Goal: Information Seeking & Learning: Learn about a topic

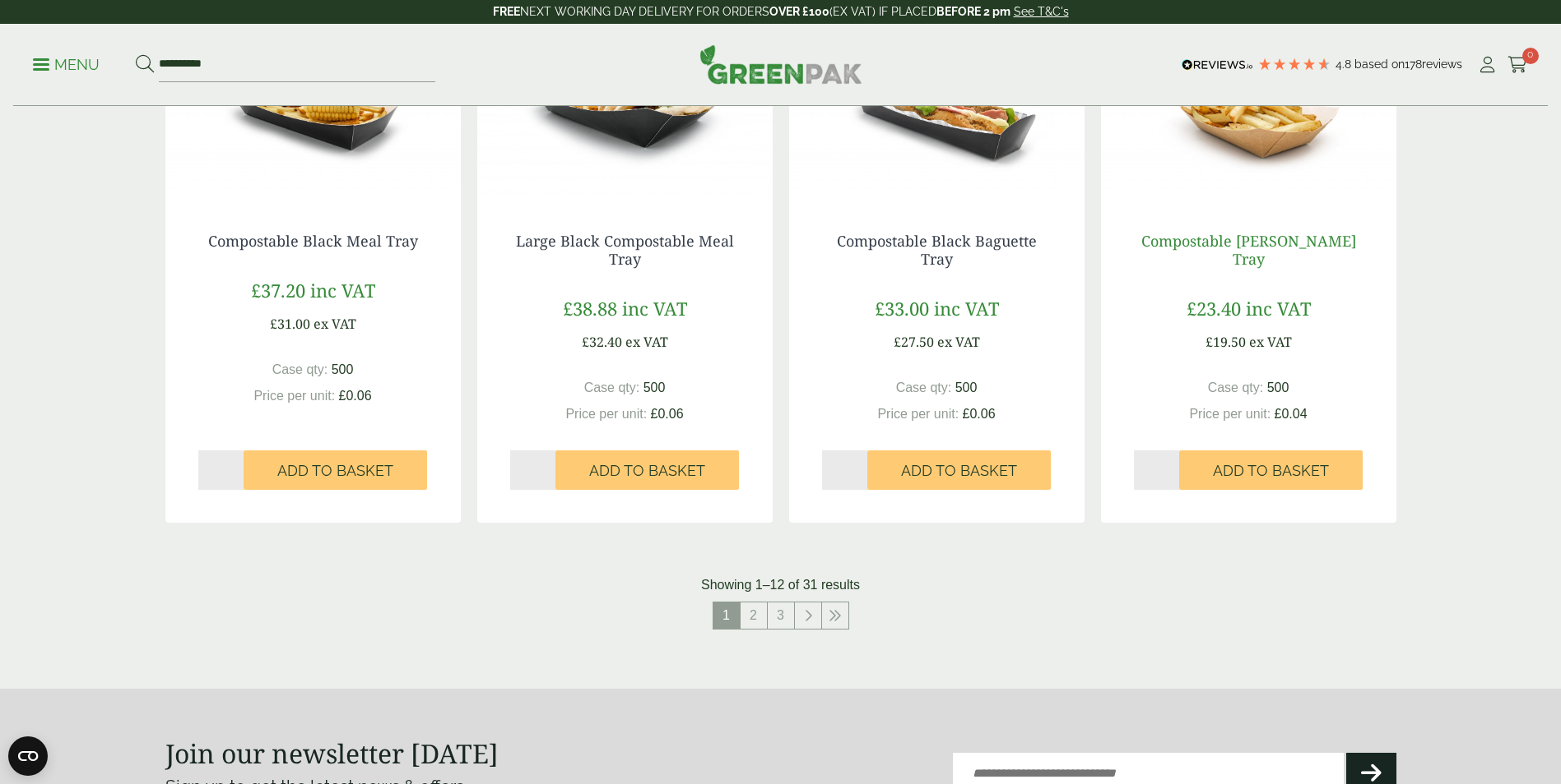
scroll to position [1397, 0]
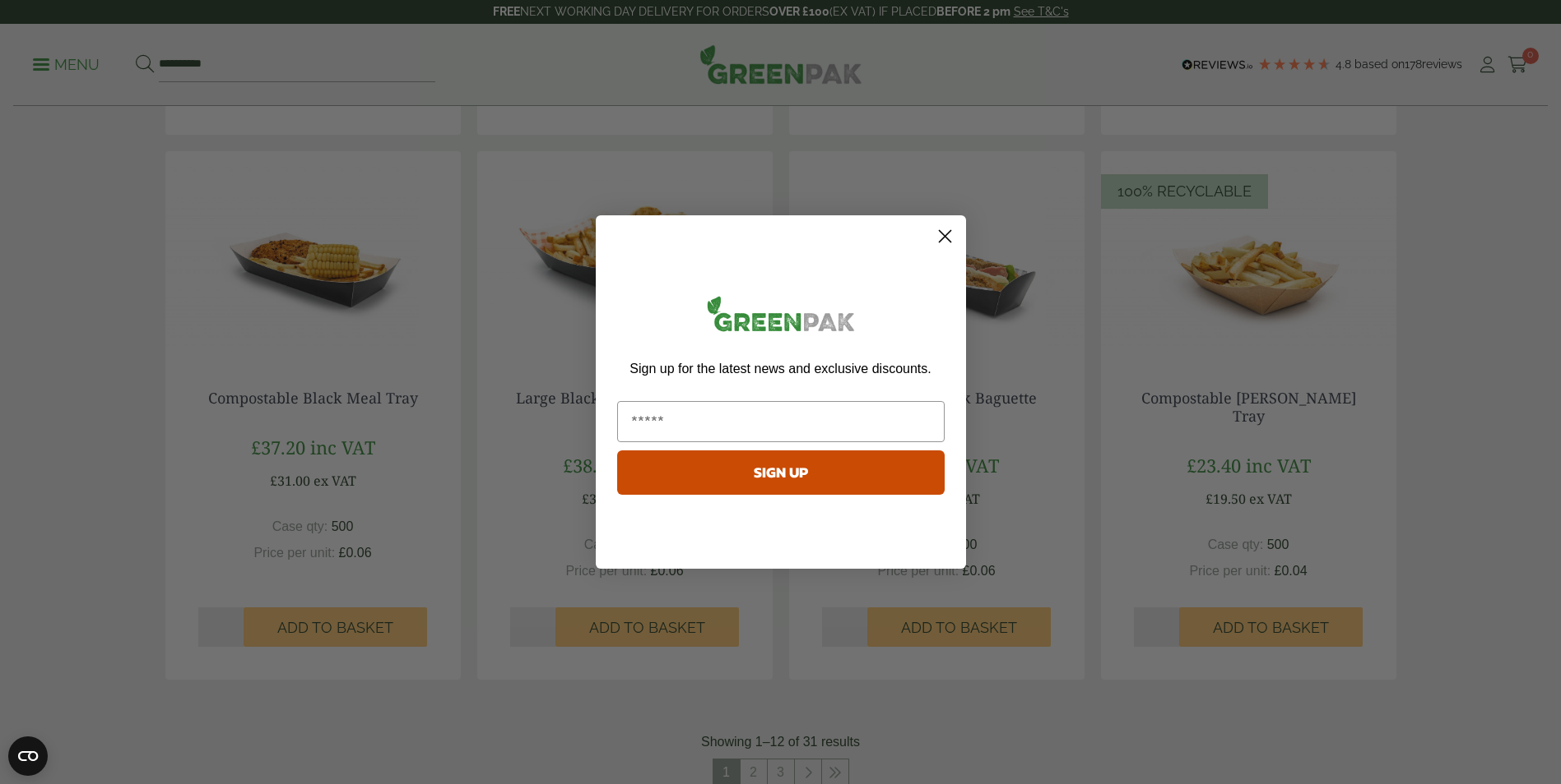
click at [947, 244] on circle "Close dialog" at bounding box center [943, 235] width 27 height 27
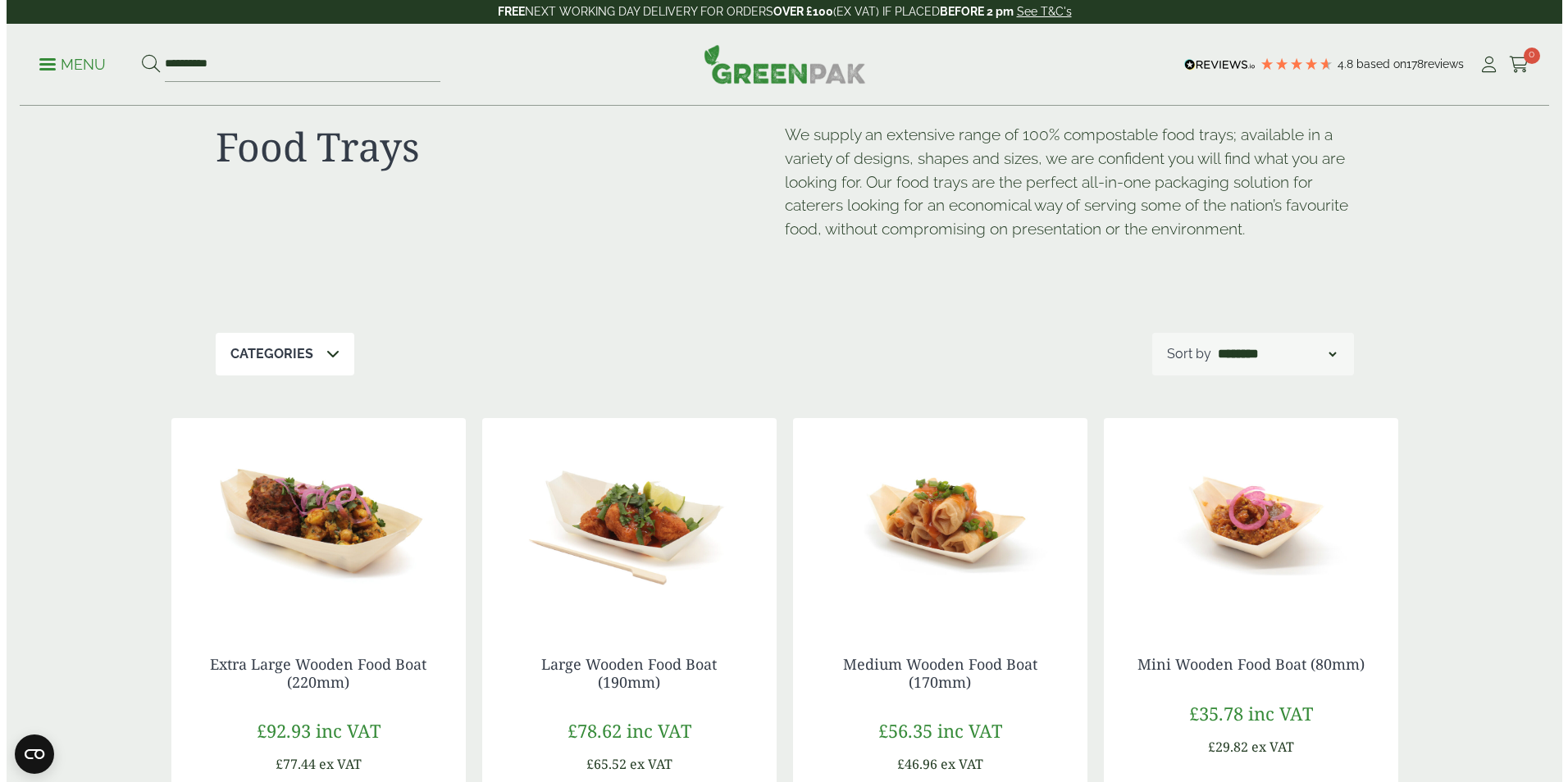
scroll to position [0, 0]
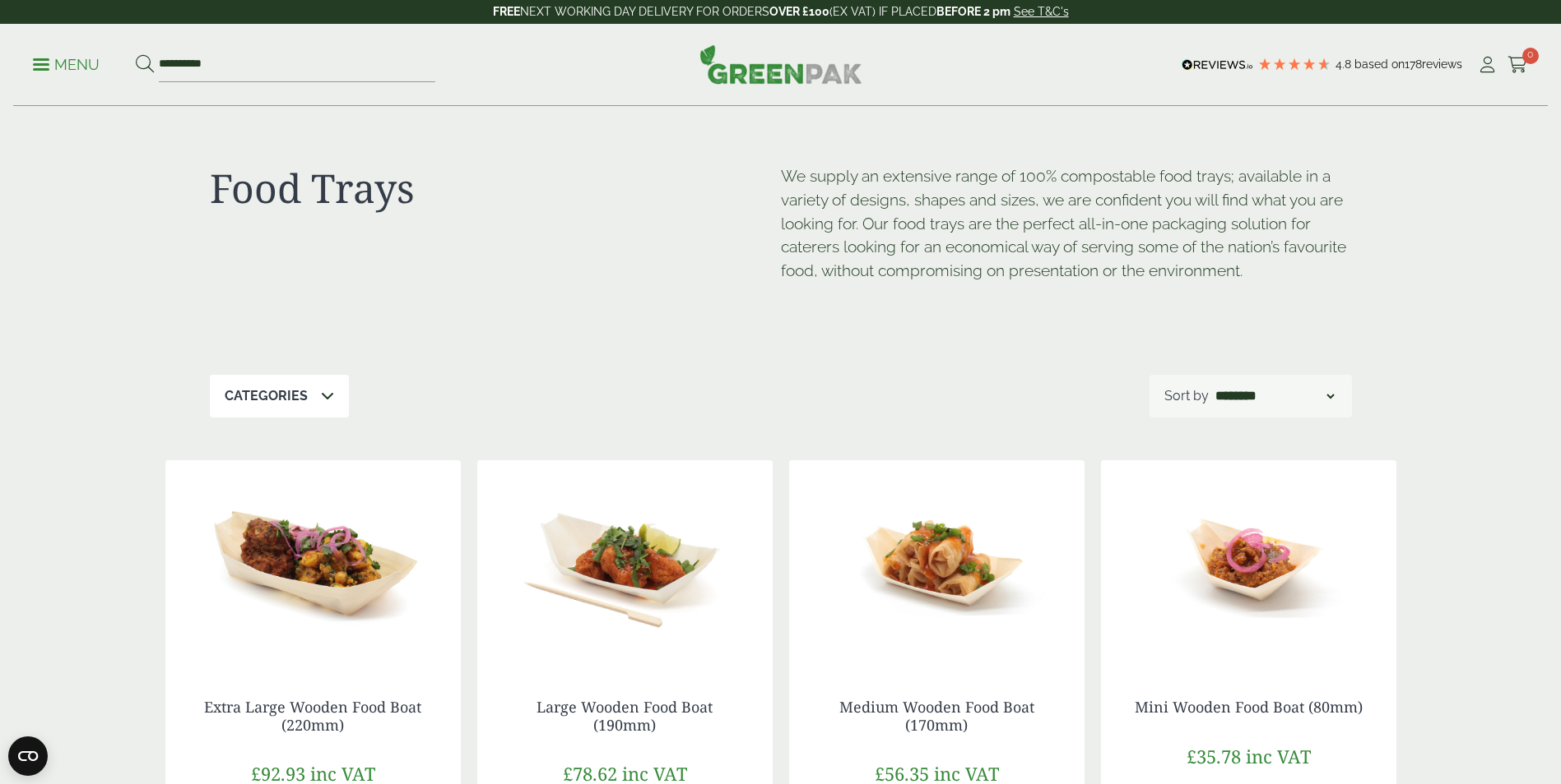
click at [43, 65] on span at bounding box center [41, 64] width 16 height 2
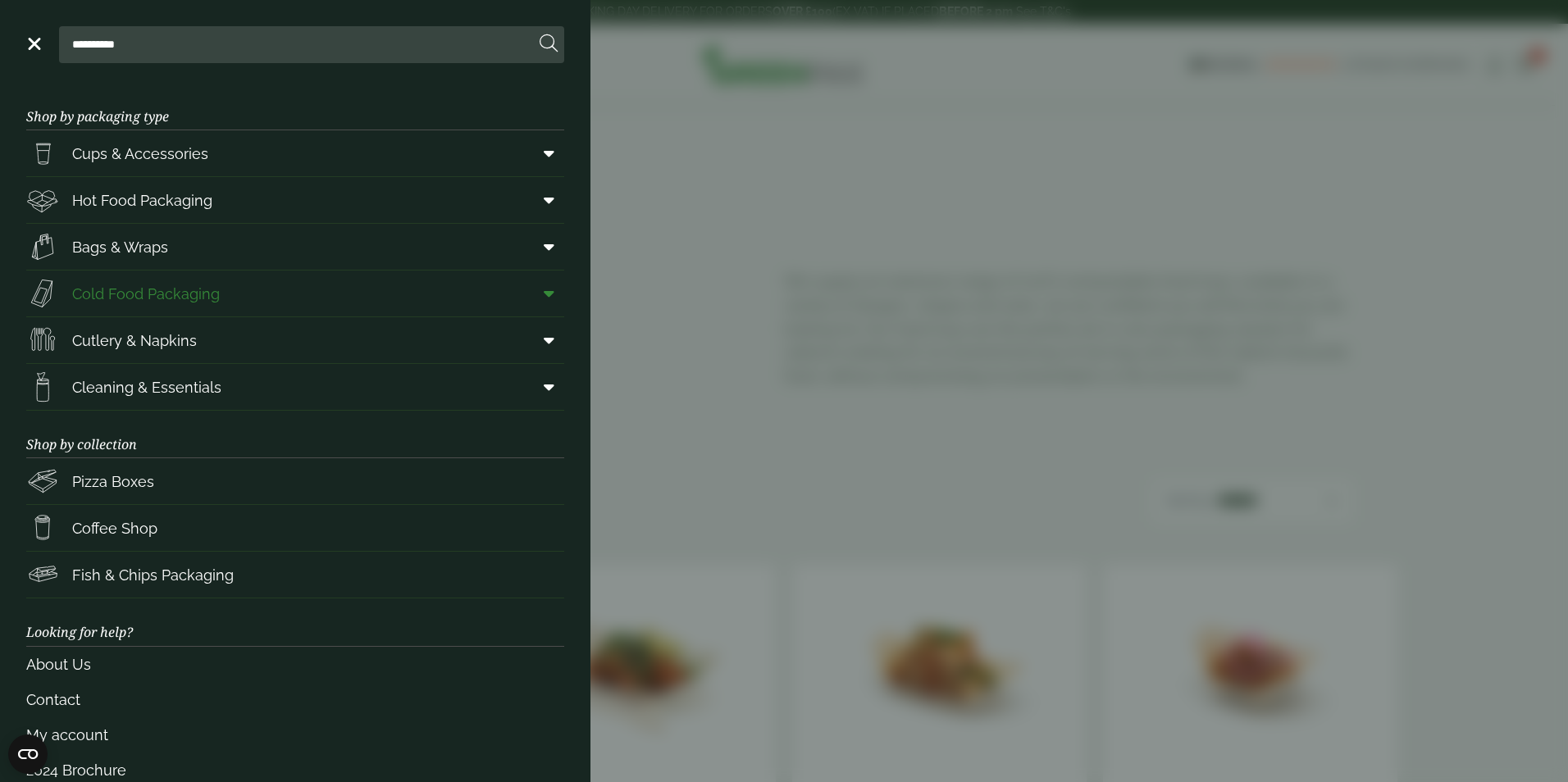
click at [544, 298] on icon at bounding box center [549, 293] width 11 height 16
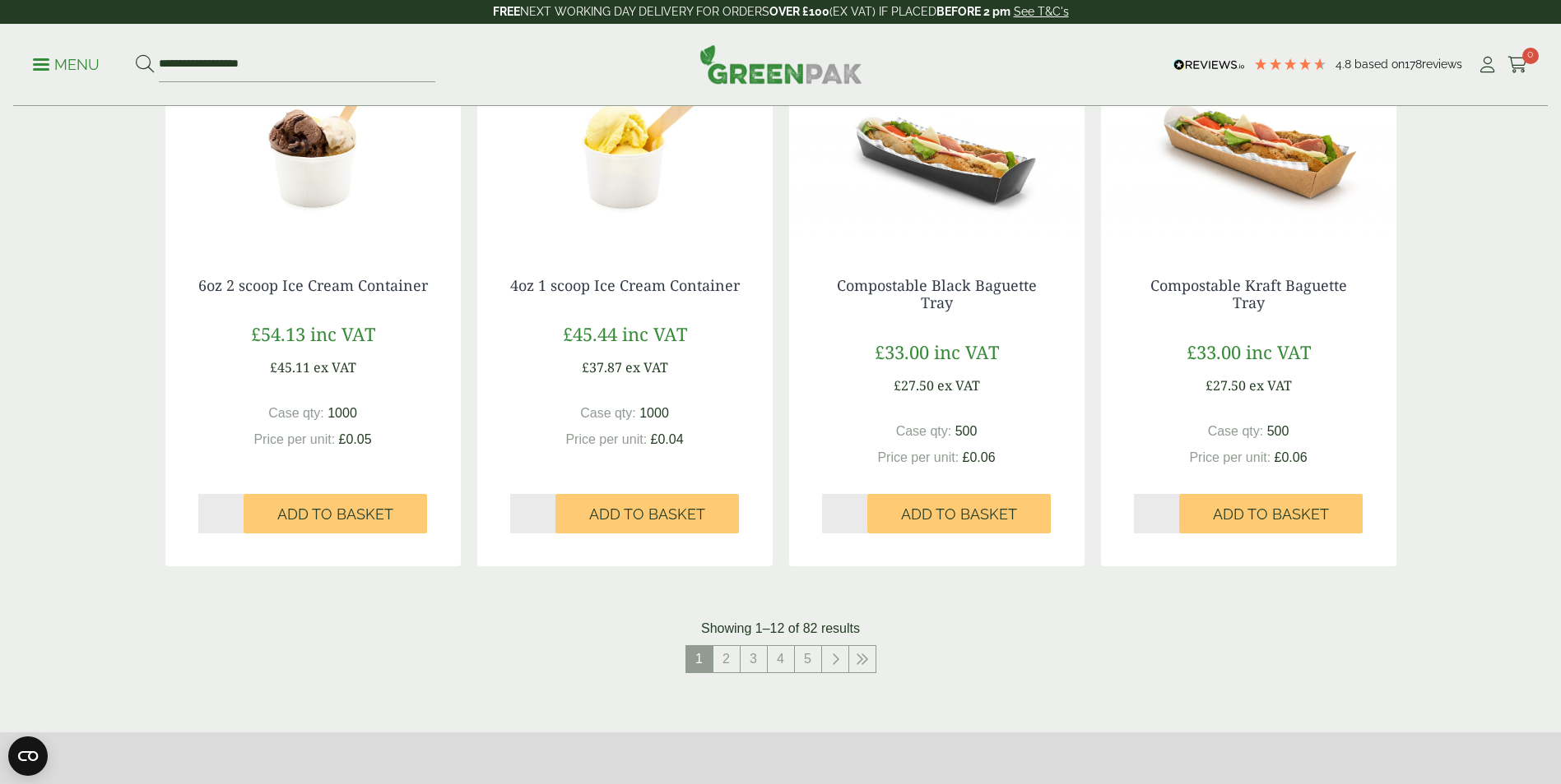
scroll to position [1645, 0]
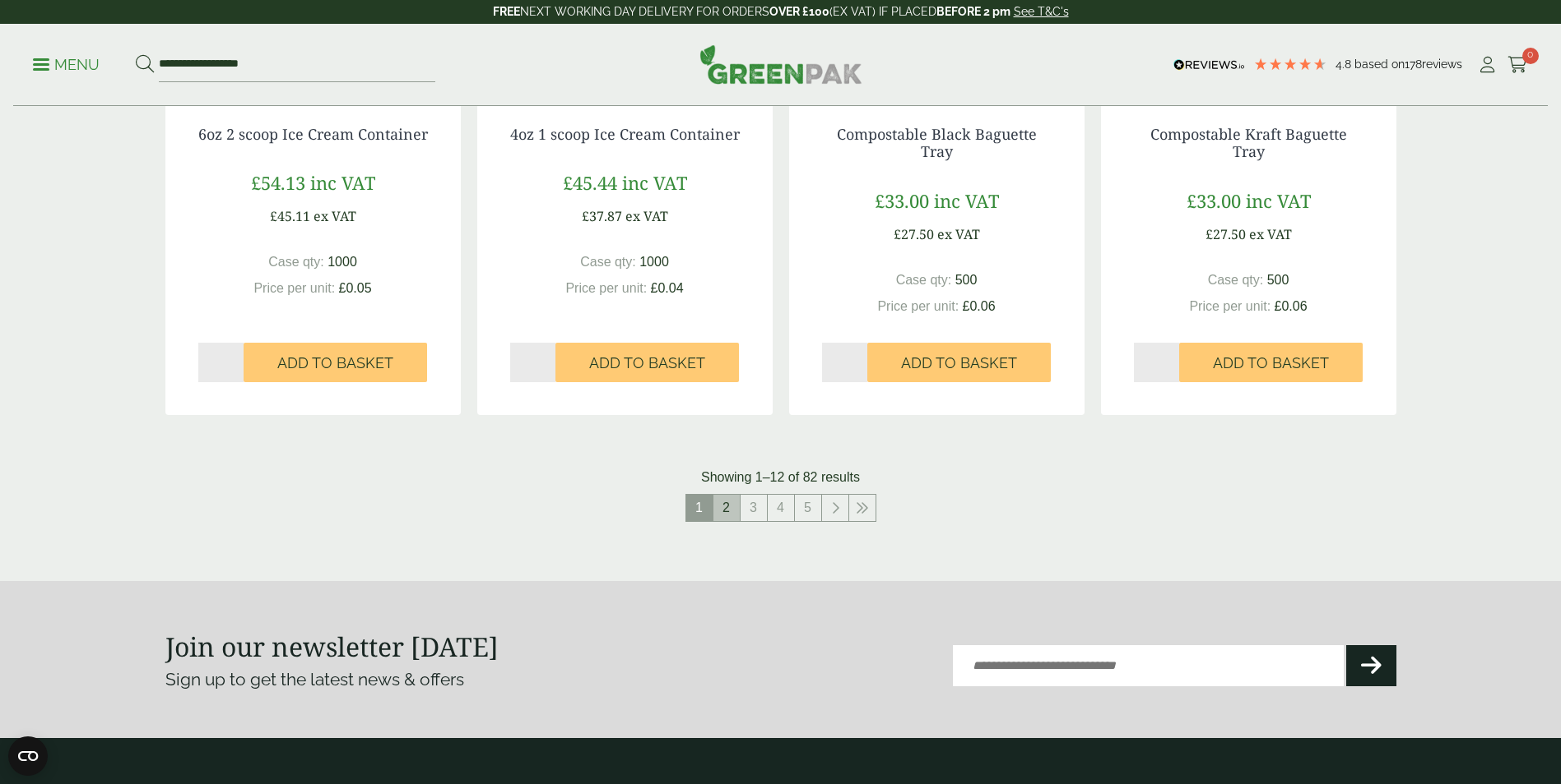
click at [721, 510] on link "2" at bounding box center [727, 508] width 26 height 26
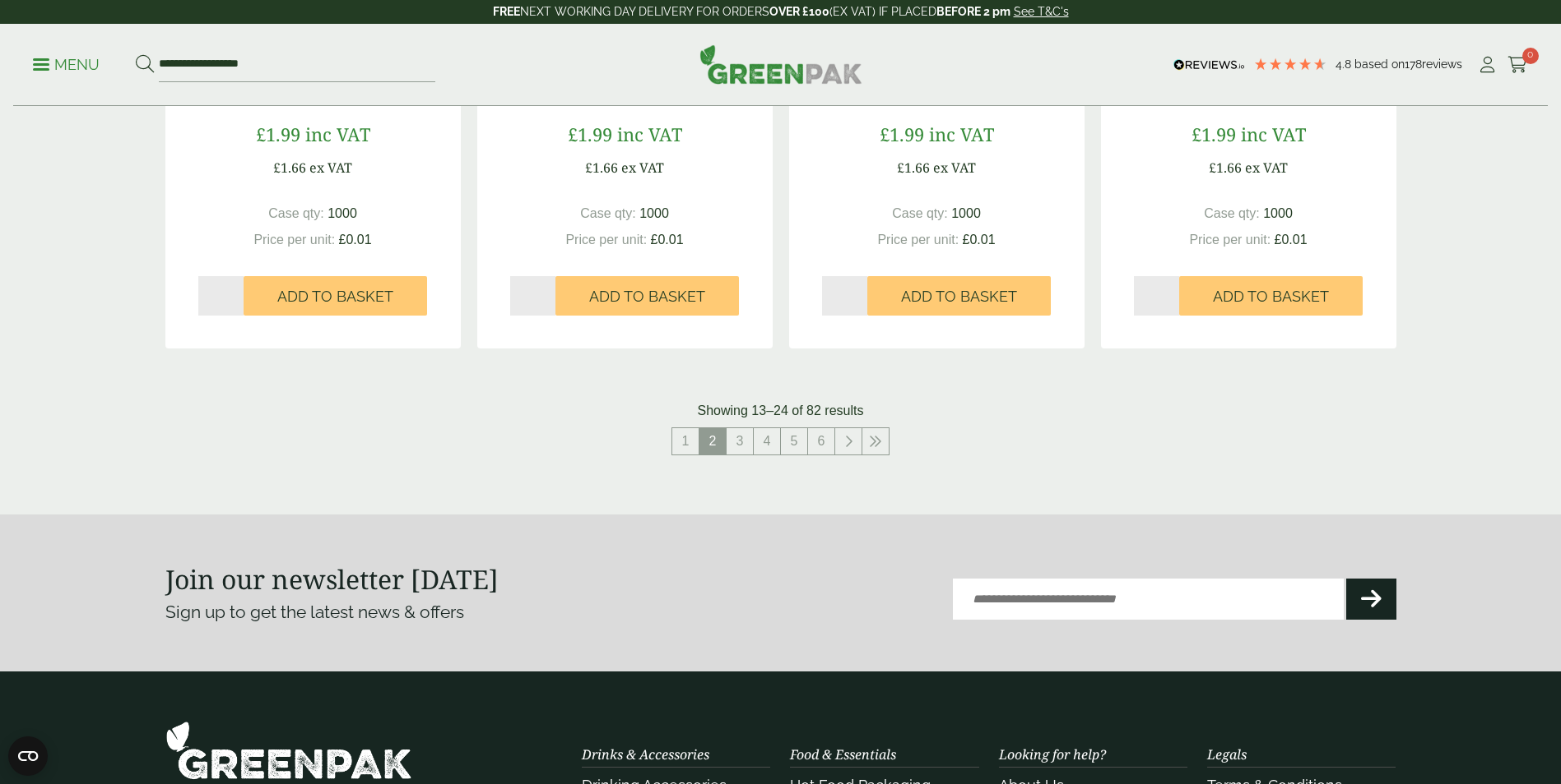
scroll to position [1808, 0]
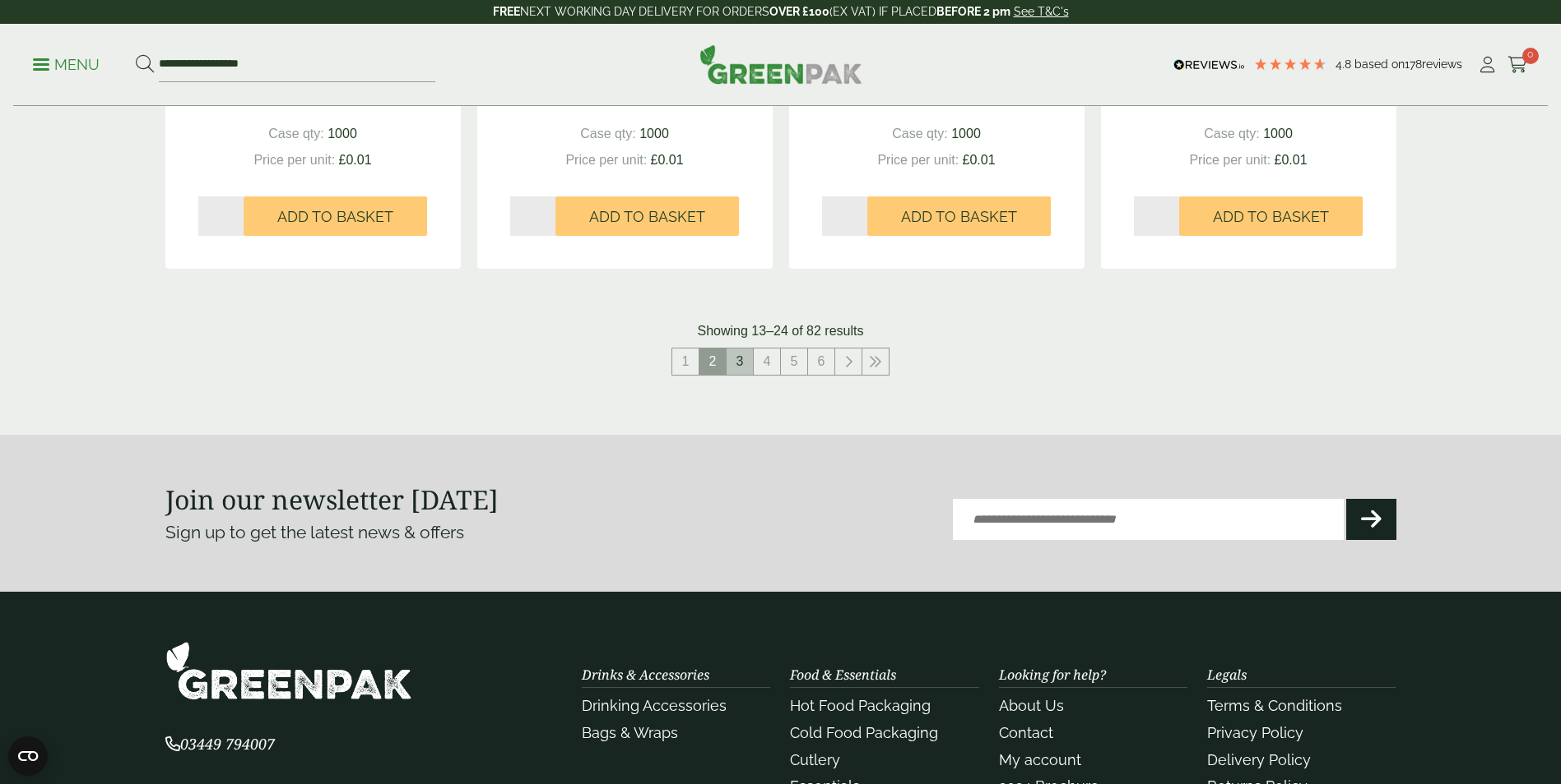
click at [740, 364] on link "3" at bounding box center [740, 361] width 26 height 26
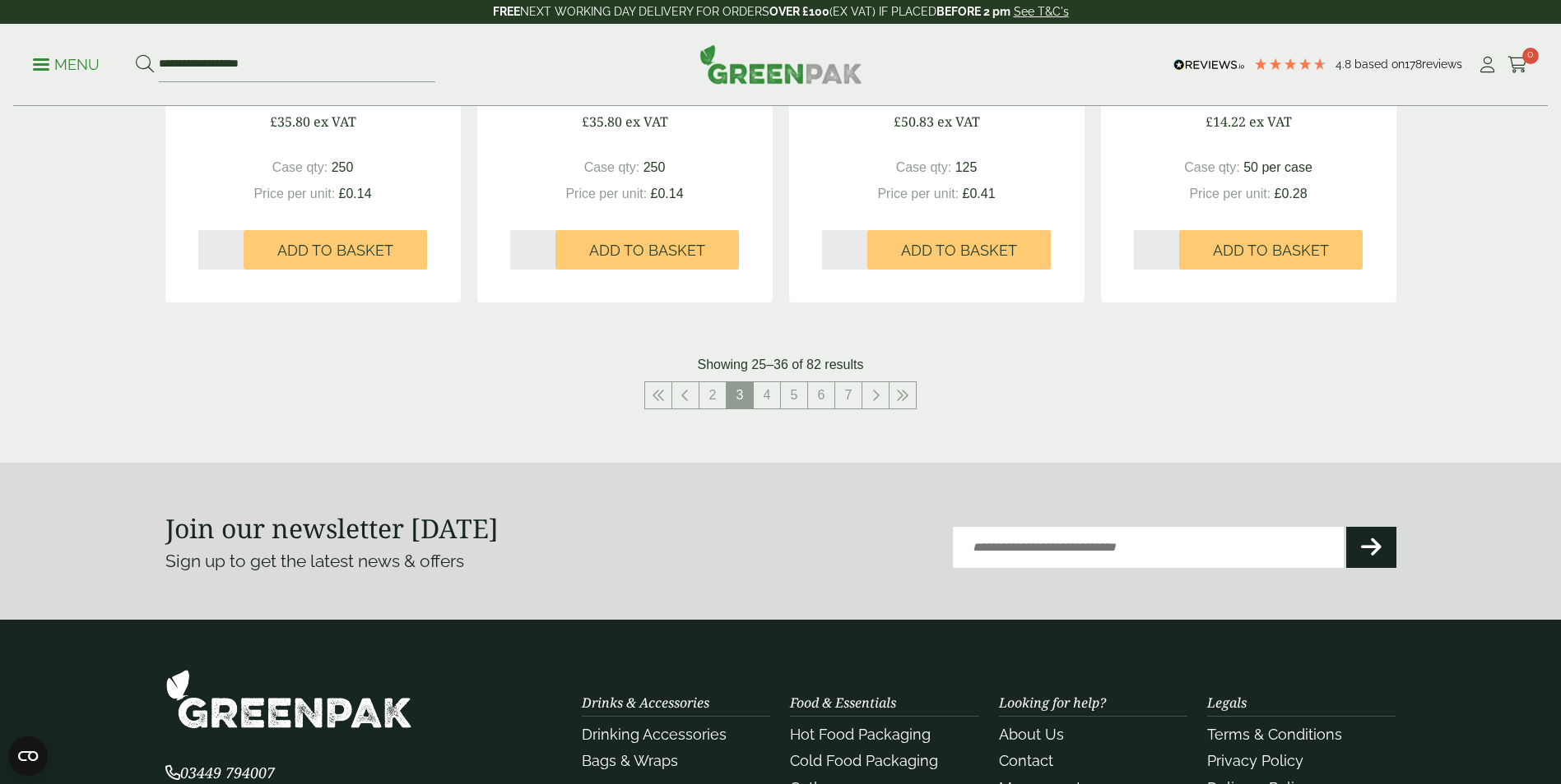
scroll to position [1808, 0]
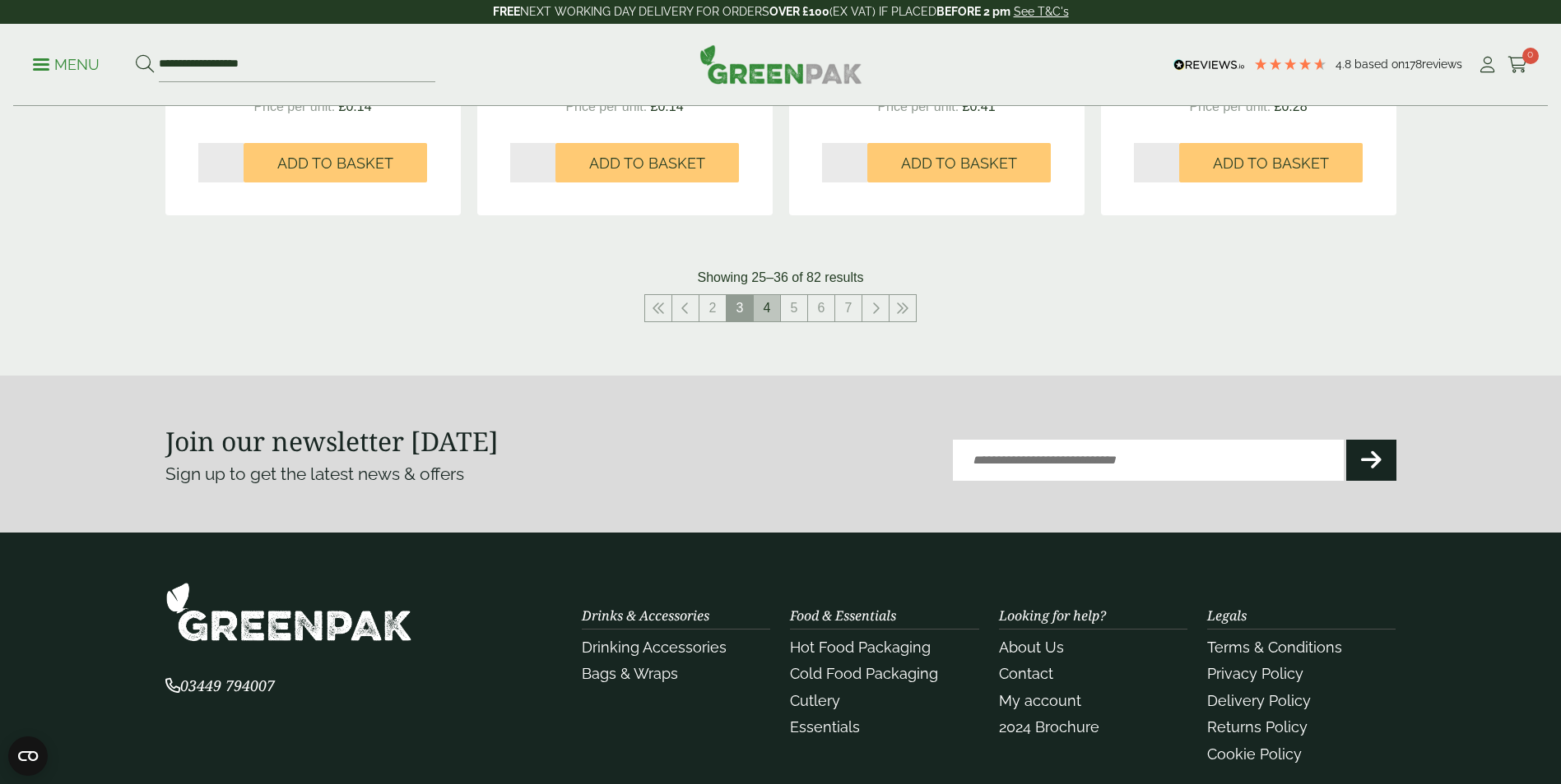
click at [767, 311] on link "4" at bounding box center [767, 308] width 26 height 26
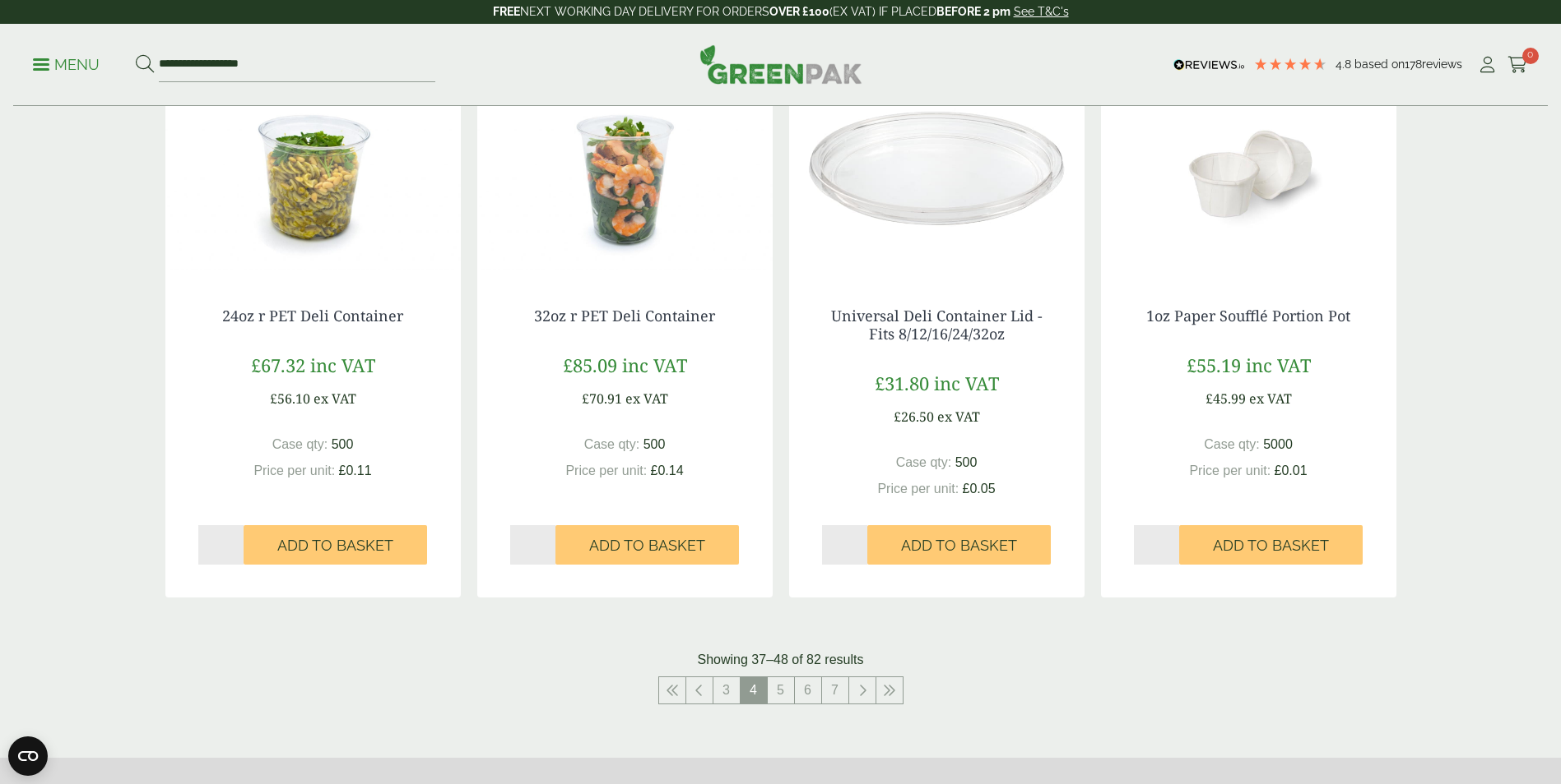
scroll to position [1727, 0]
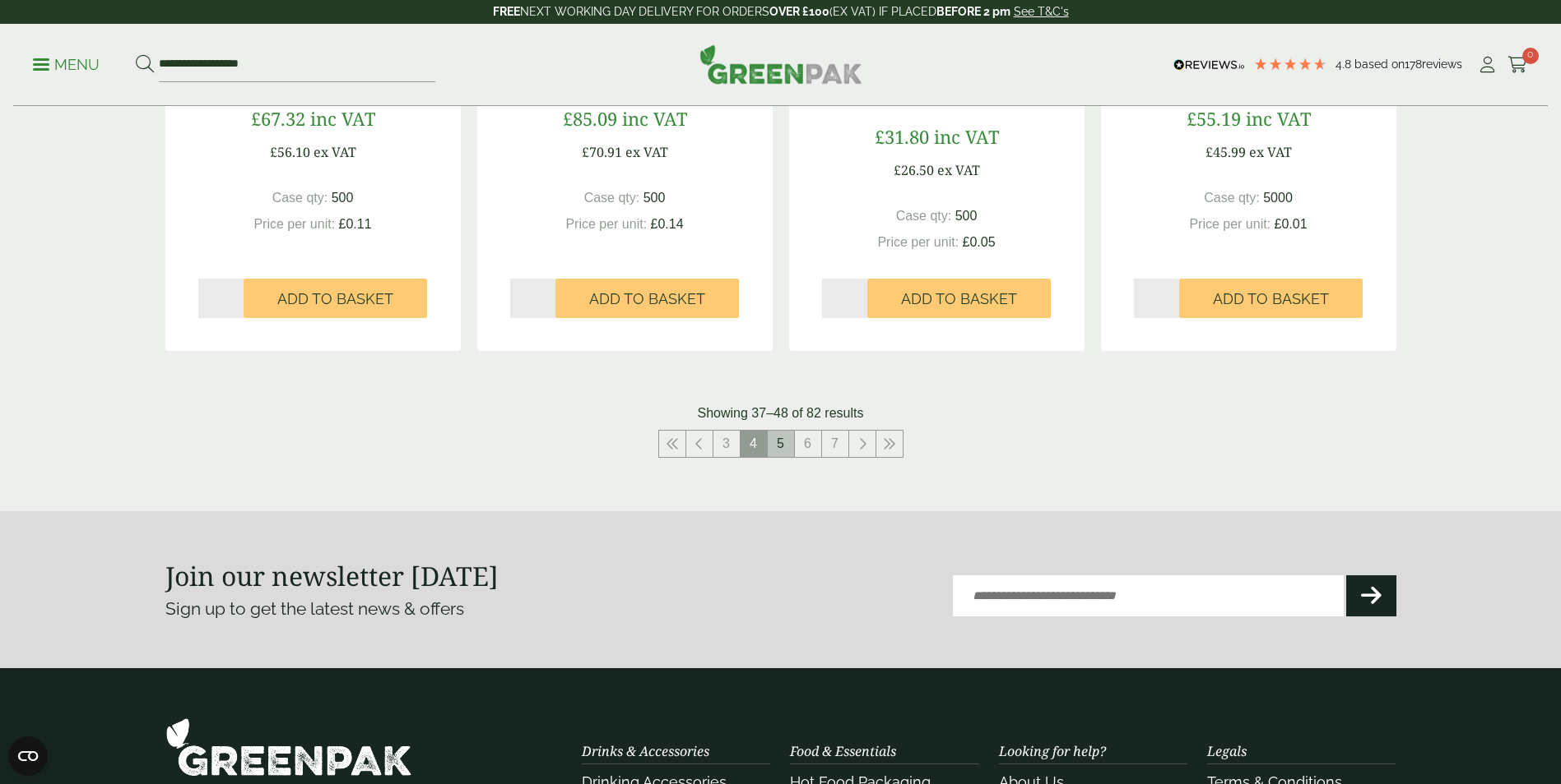
click at [784, 447] on link "5" at bounding box center [780, 444] width 26 height 26
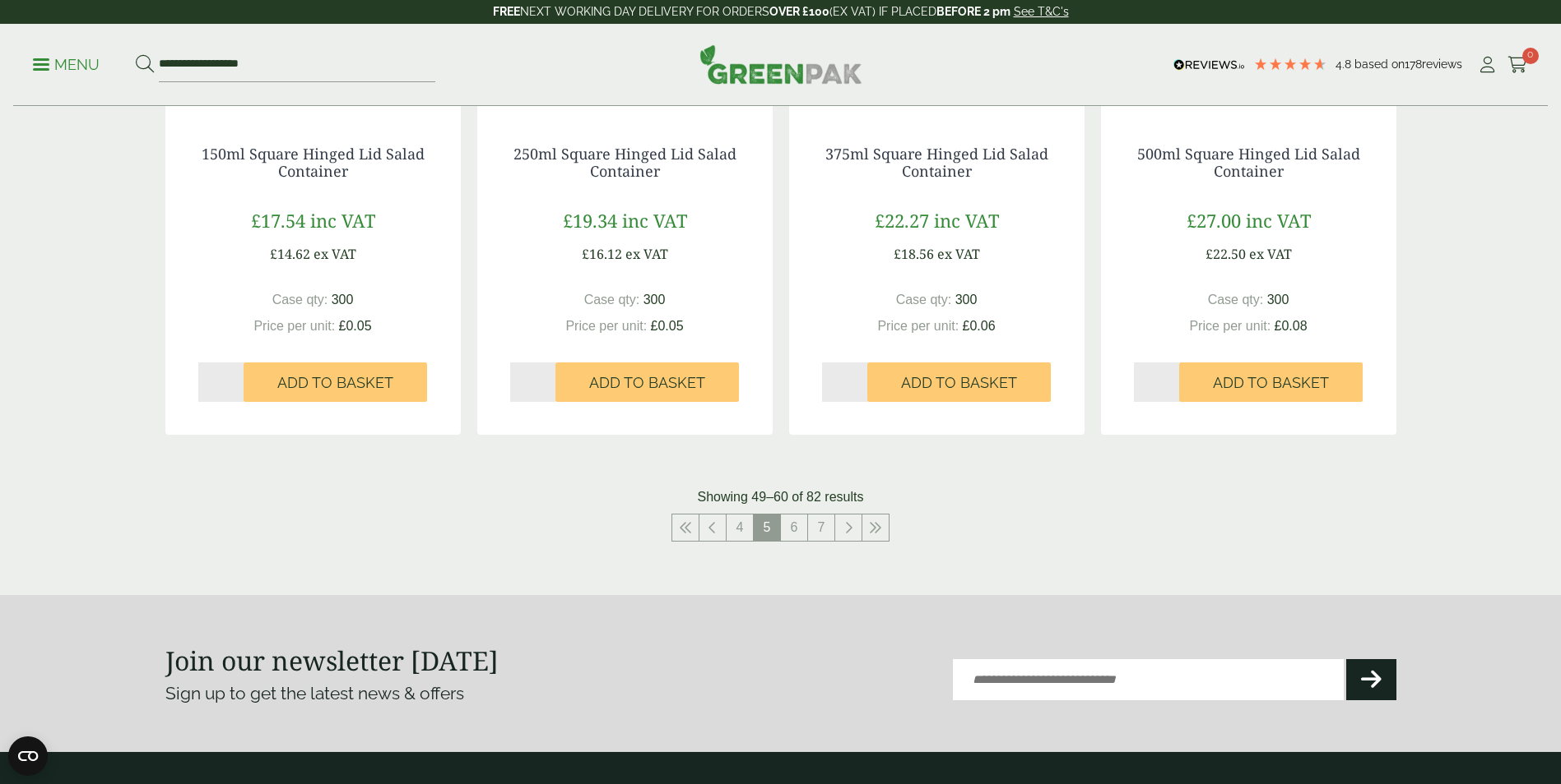
scroll to position [1808, 0]
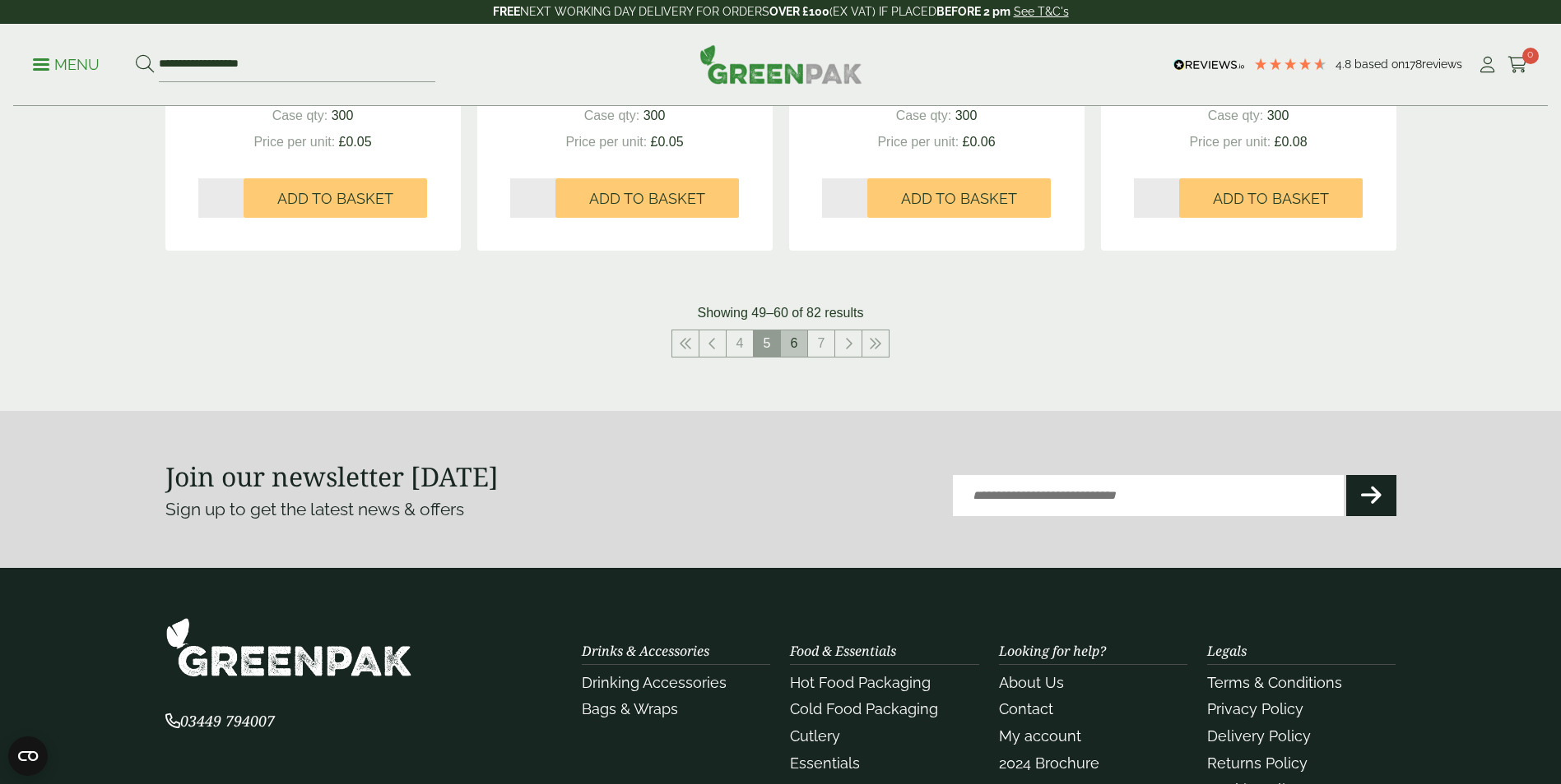
click at [801, 351] on link "6" at bounding box center [793, 343] width 26 height 26
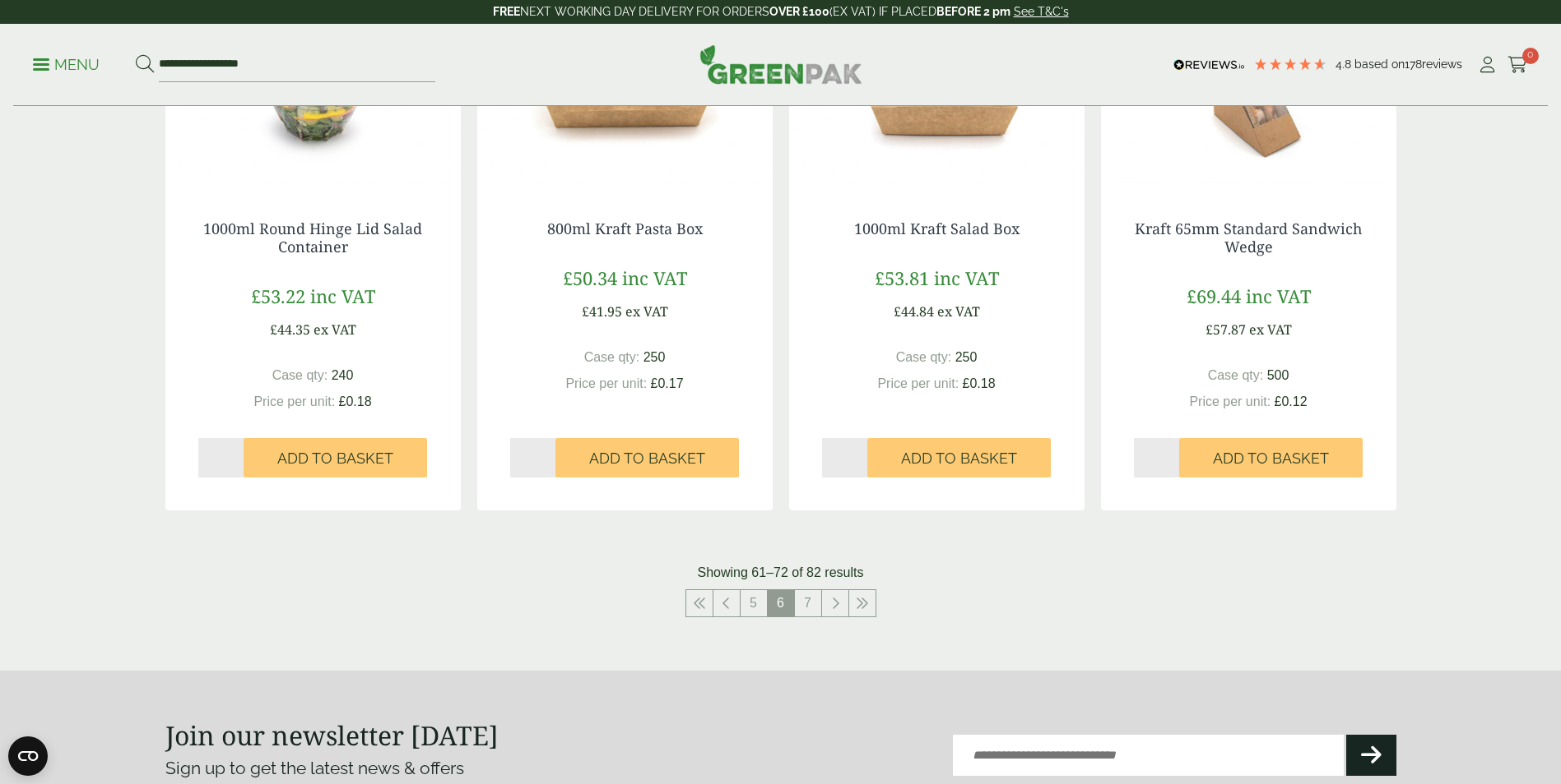
scroll to position [1808, 0]
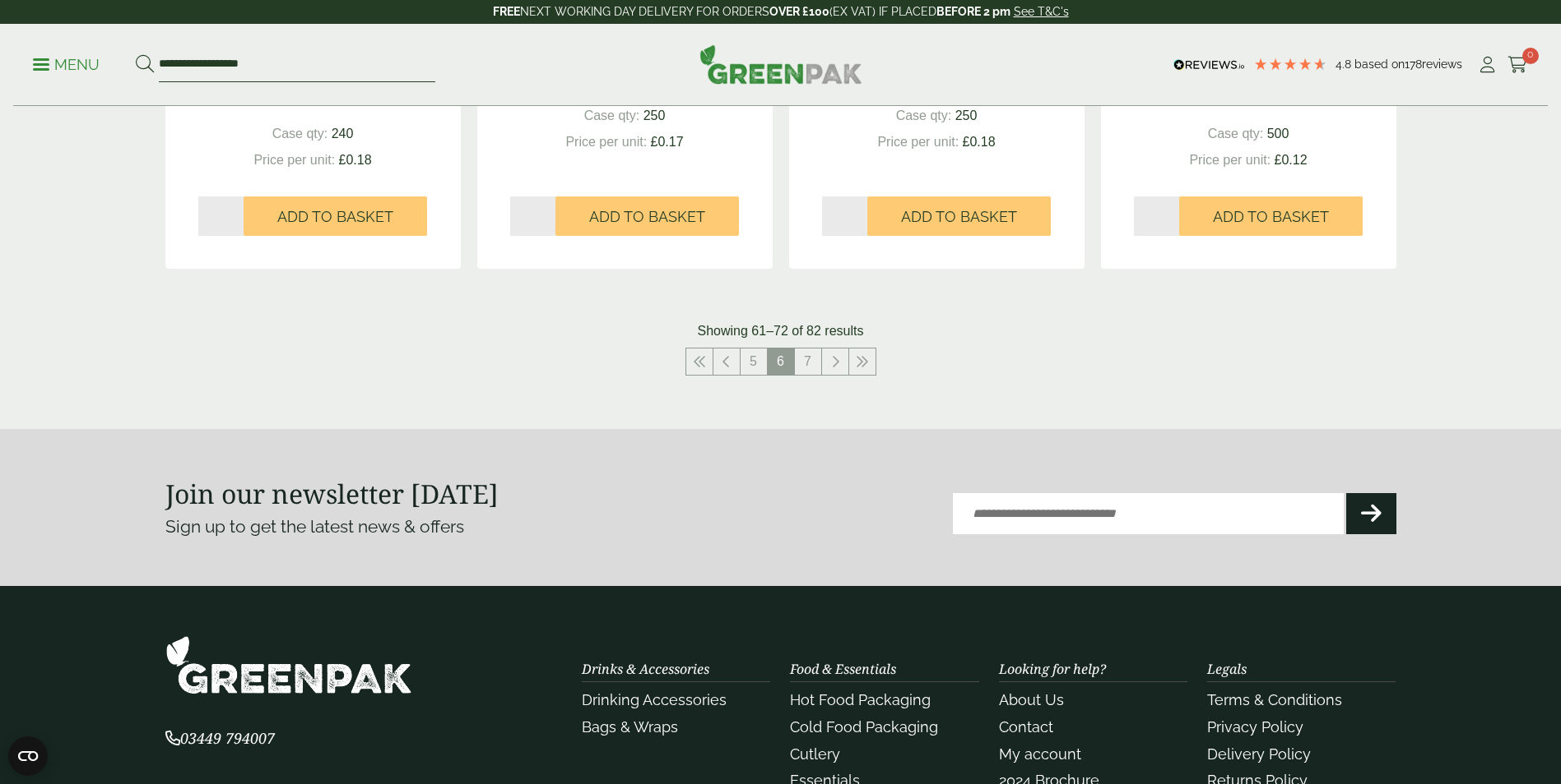
drag, startPoint x: 352, startPoint y: 68, endPoint x: 68, endPoint y: 66, distance: 284.0
click at [68, 66] on ul "**********" at bounding box center [234, 65] width 402 height 35
type input "*******"
click at [136, 54] on button at bounding box center [145, 64] width 18 height 21
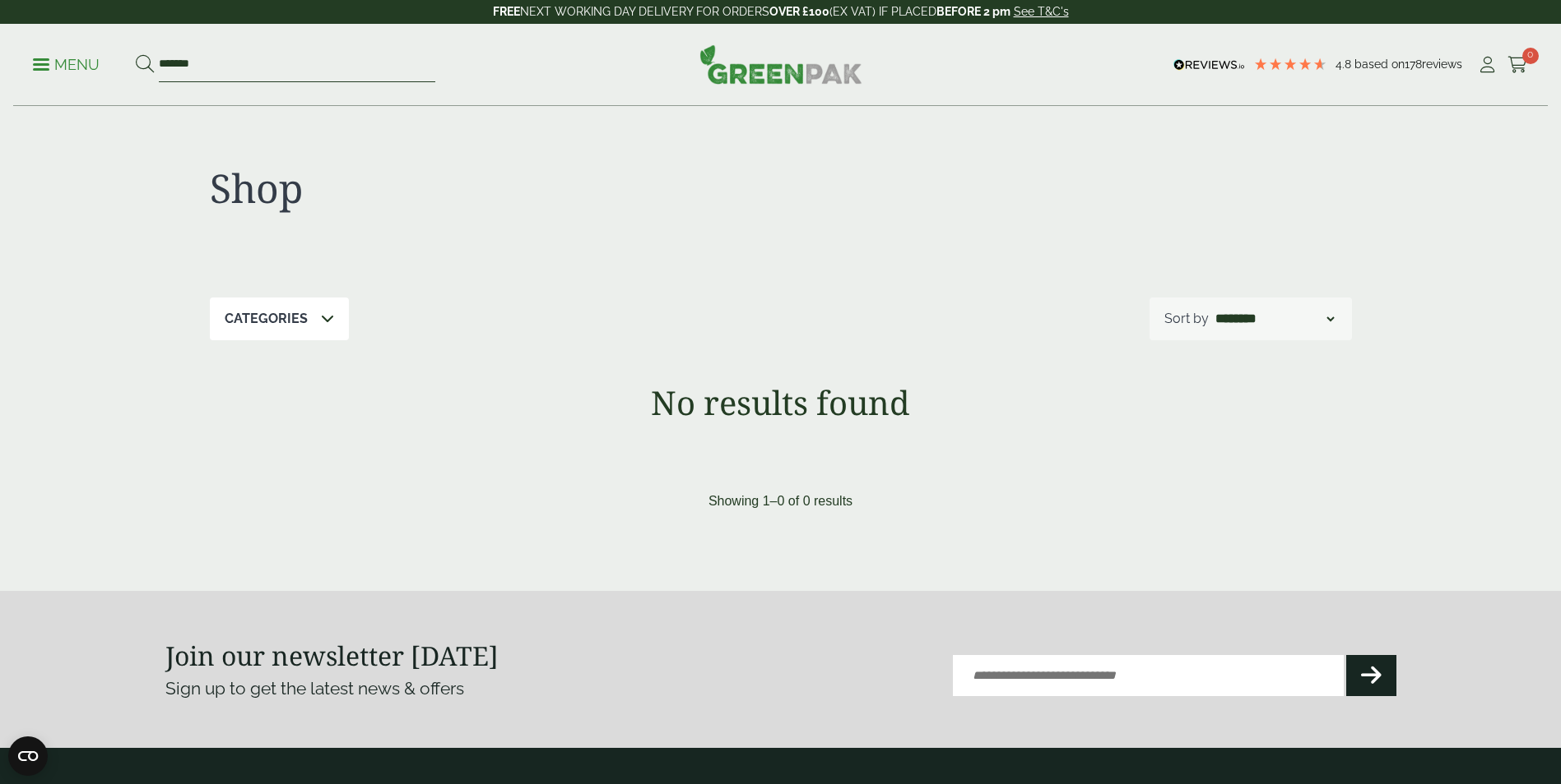
drag, startPoint x: 196, startPoint y: 69, endPoint x: 134, endPoint y: 63, distance: 62.3
click at [134, 63] on ul "Menu *******" at bounding box center [234, 65] width 402 height 35
type input "***"
click at [136, 54] on button at bounding box center [145, 64] width 18 height 21
